Goal: Navigation & Orientation: Find specific page/section

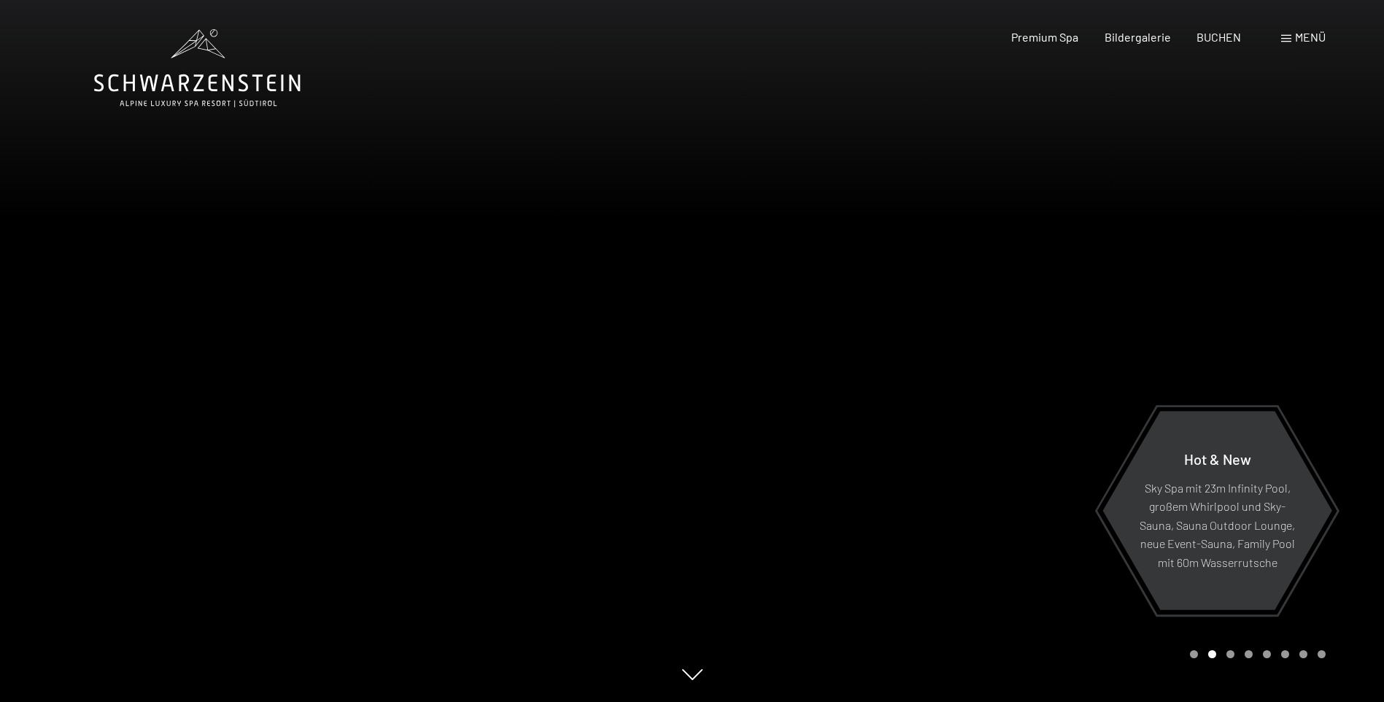
click at [1283, 37] on span at bounding box center [1286, 38] width 10 height 7
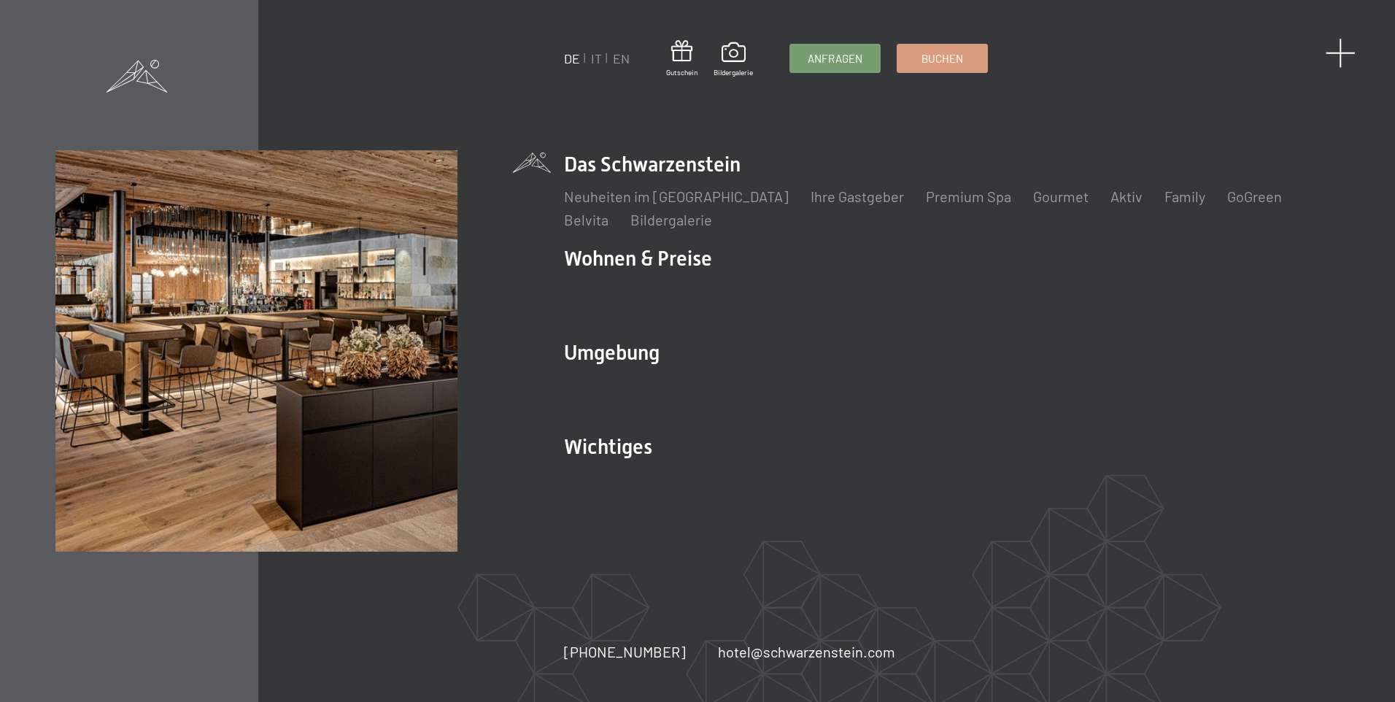
click at [1345, 60] on span at bounding box center [1341, 53] width 30 height 30
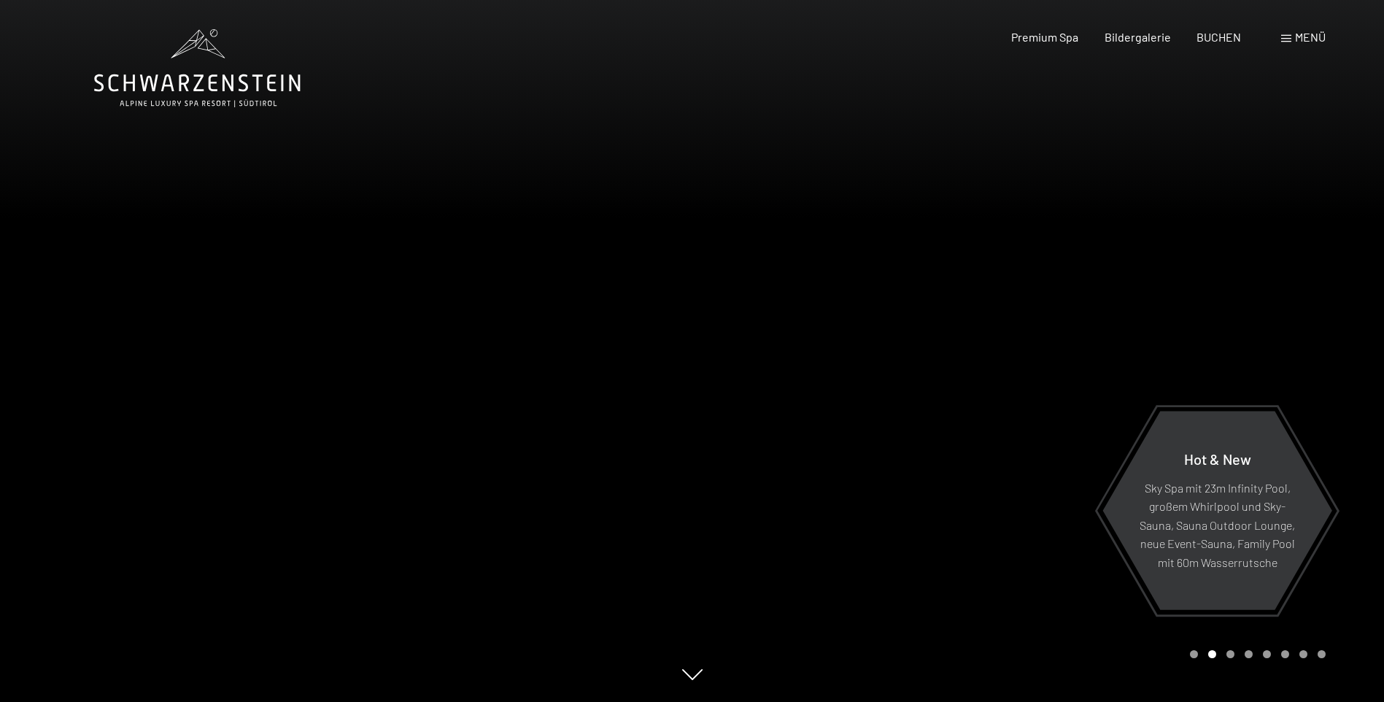
click at [1290, 40] on span at bounding box center [1286, 38] width 10 height 7
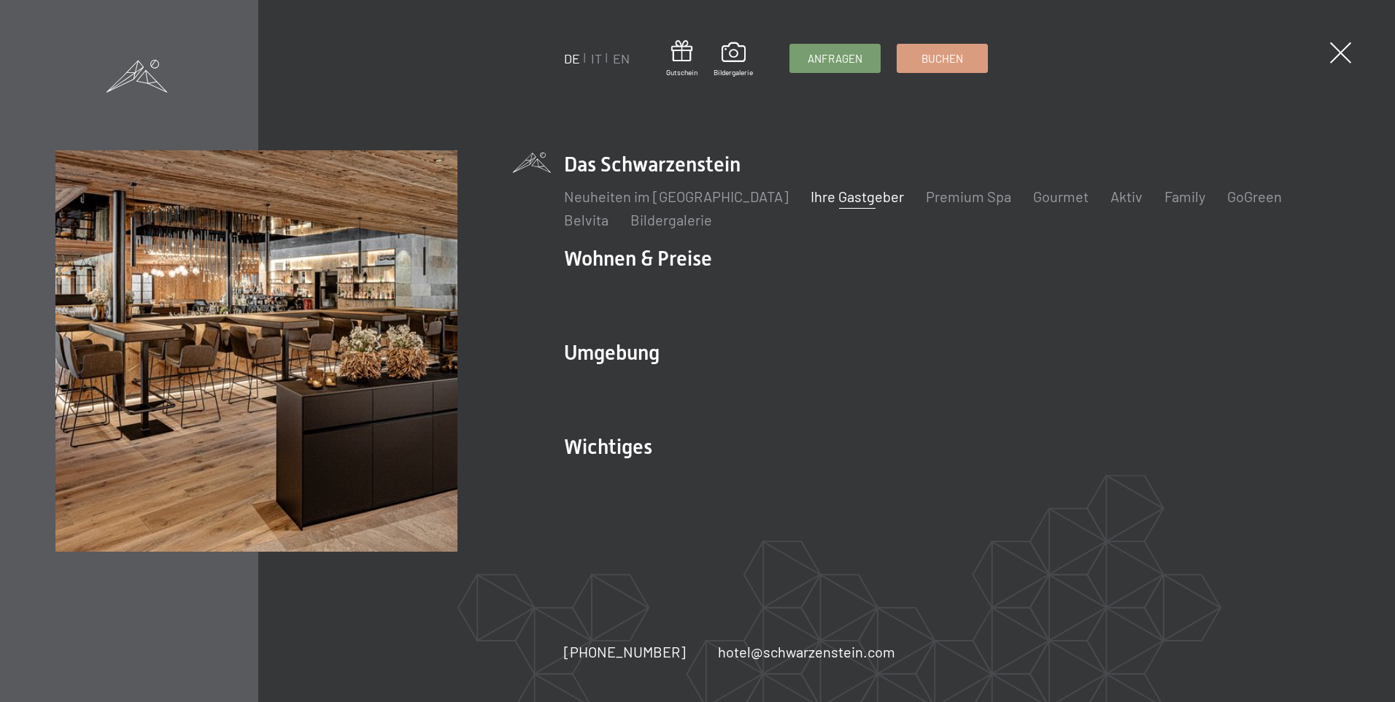
click at [822, 193] on link "Ihre Gastgeber" at bounding box center [857, 197] width 93 height 18
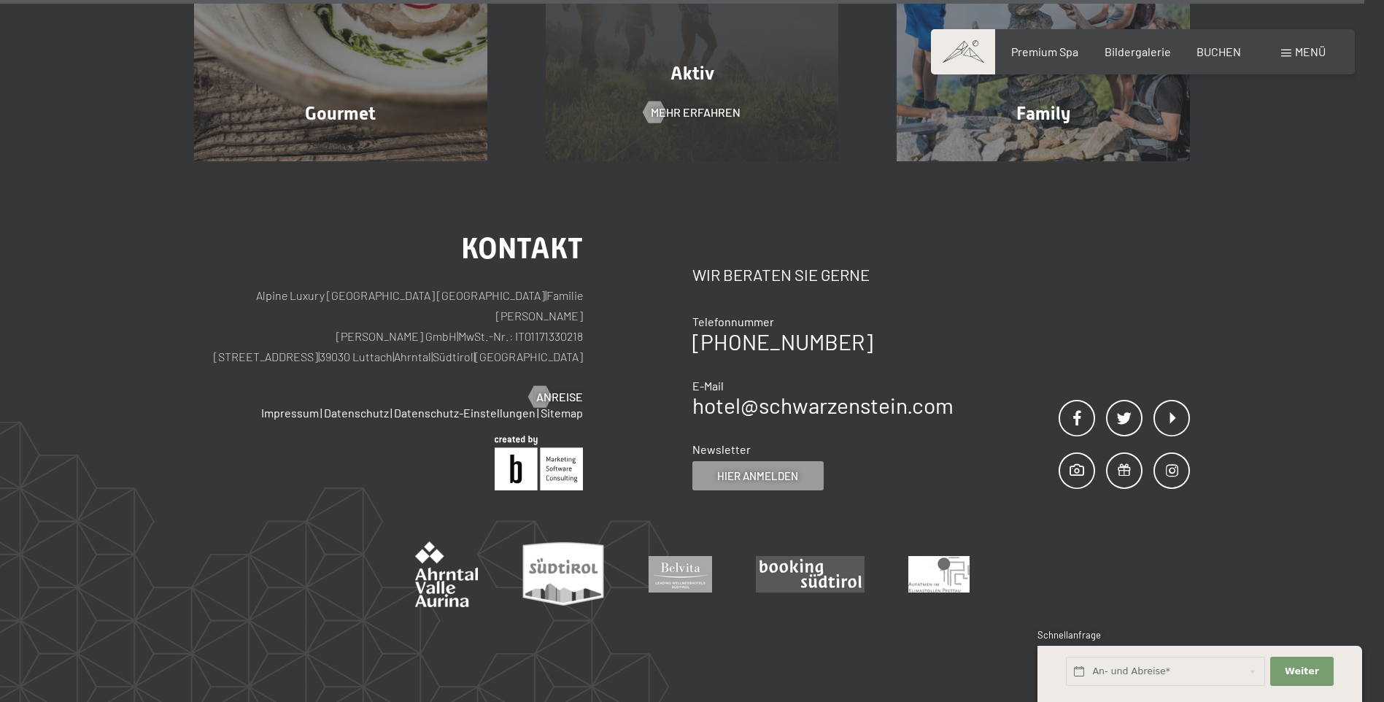
scroll to position [5104, 0]
